Goal: Find specific page/section: Find specific page/section

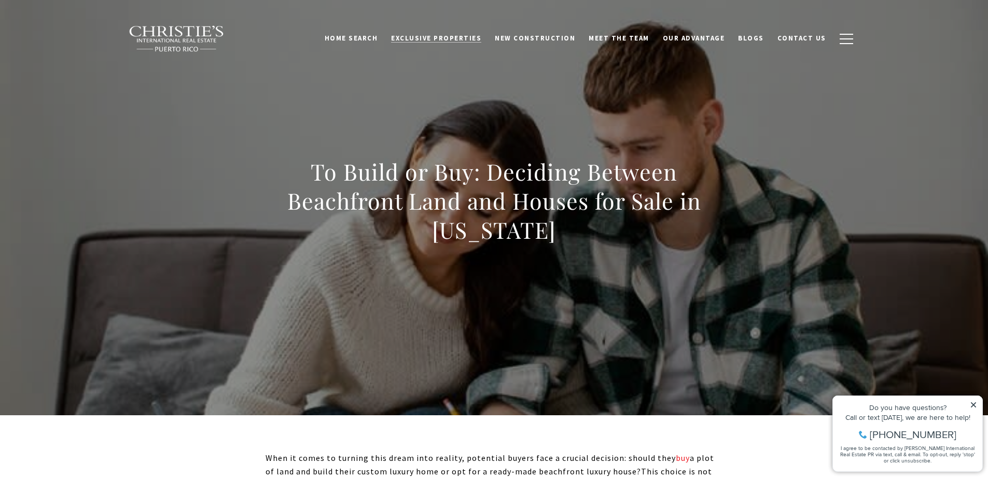
click at [459, 35] on span "Exclusive Properties" at bounding box center [436, 38] width 90 height 9
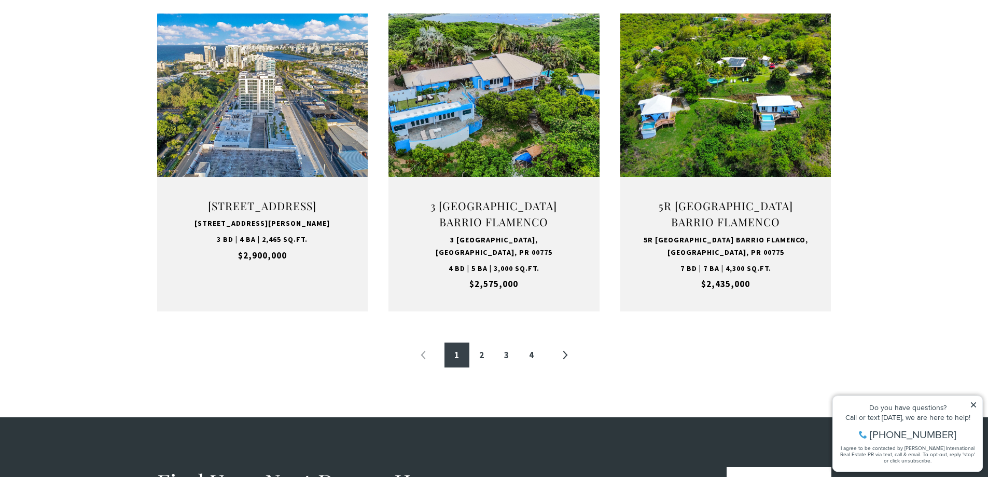
scroll to position [1038, 0]
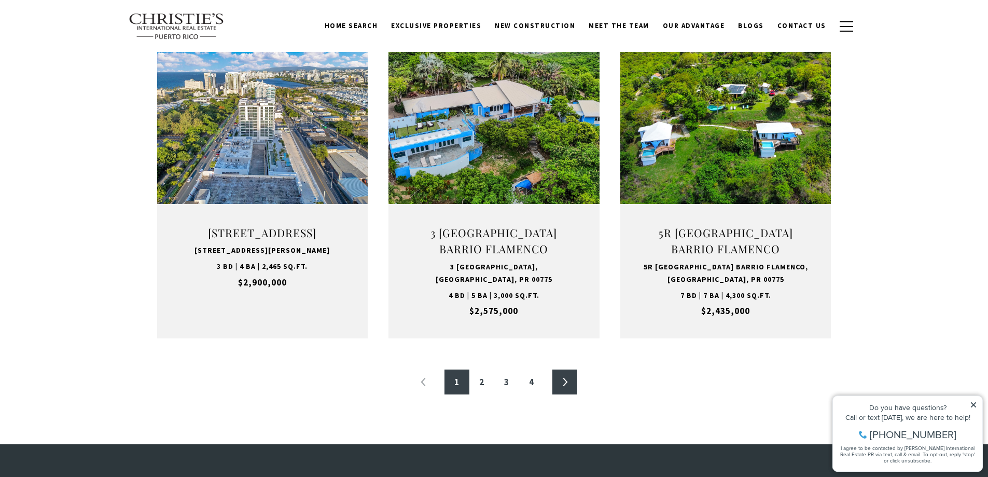
click at [573, 379] on link "»" at bounding box center [564, 381] width 25 height 25
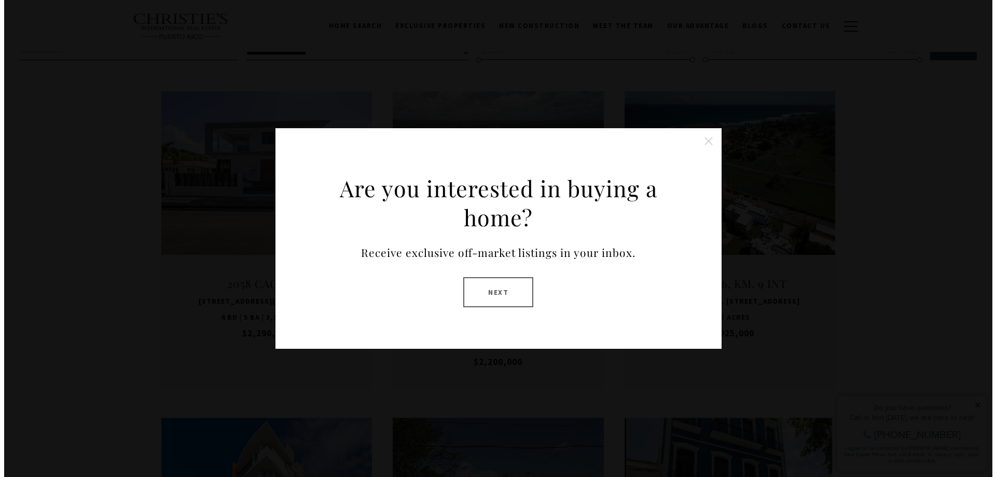
scroll to position [311, 0]
